Goal: Check status

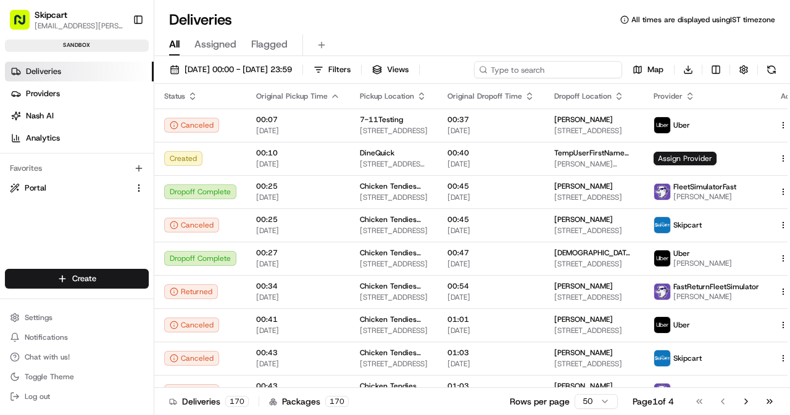
click at [564, 65] on input at bounding box center [548, 69] width 148 height 17
paste input "job_cZqjGVJomTFYarGCkM5xUt"
type input "job_cZqjGVJomTFYarGCkM5xUt"
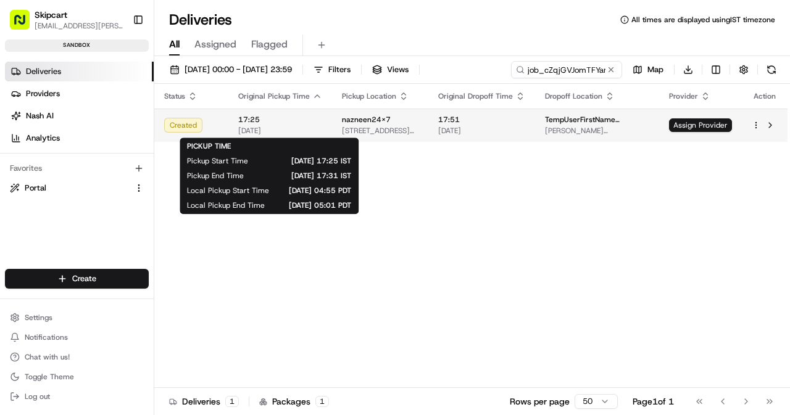
click at [302, 125] on div "17:25 [DATE]" at bounding box center [280, 125] width 84 height 21
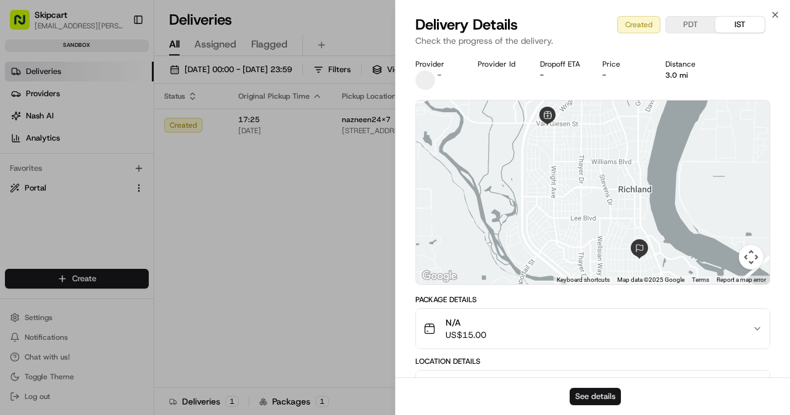
click at [598, 395] on button "See details" at bounding box center [595, 396] width 51 height 17
